Goal: Transaction & Acquisition: Purchase product/service

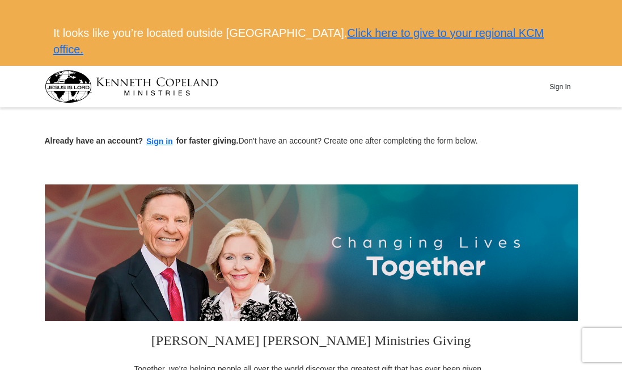
click at [546, 156] on div at bounding box center [311, 164] width 533 height 17
click at [553, 111] on div "Already have an account? Sign in for faster giving. Don't have an account? Crea…" at bounding box center [311, 129] width 533 height 37
